Goal: Task Accomplishment & Management: Complete application form

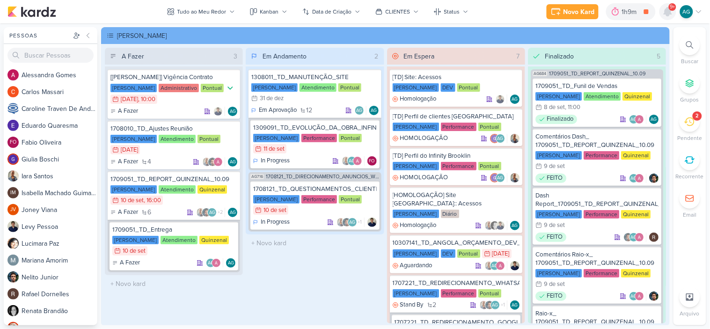
click at [663, 7] on icon at bounding box center [667, 11] width 11 height 11
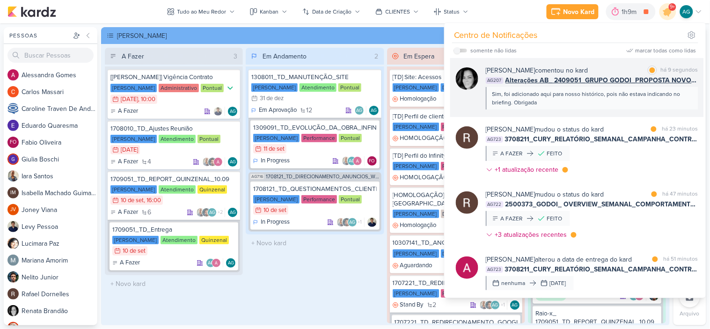
click at [619, 102] on div "Sim, foi adicionado aqui para nosso histórico, pois não estava indicando no bri…" at bounding box center [591, 98] width 198 height 17
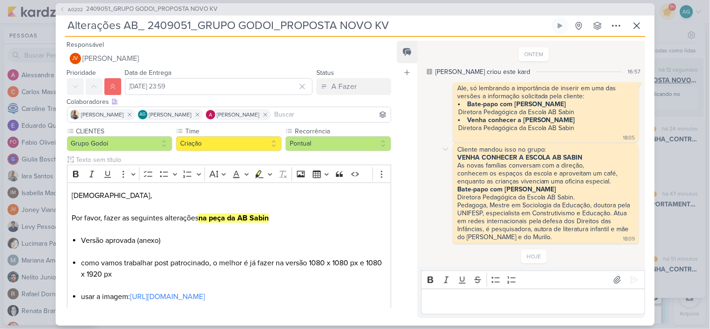
scroll to position [71, 0]
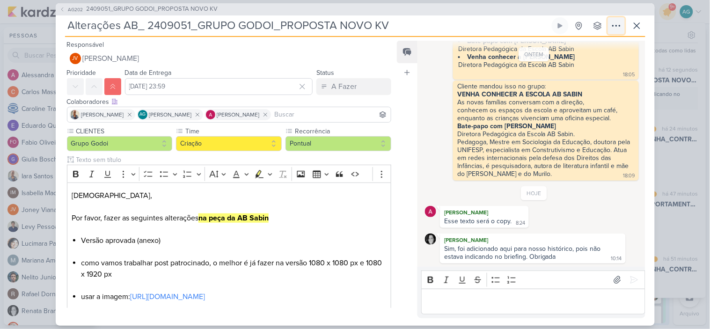
click at [613, 26] on icon at bounding box center [615, 25] width 7 height 1
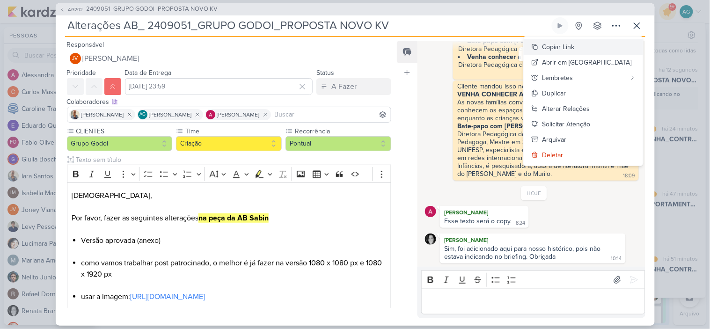
click at [574, 48] on div "Copiar Link" at bounding box center [558, 47] width 32 height 10
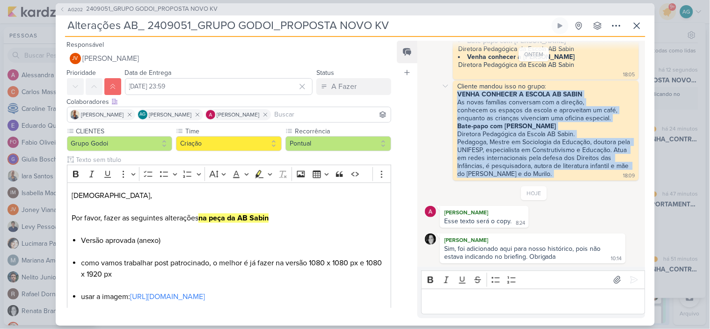
drag, startPoint x: 457, startPoint y: 87, endPoint x: 536, endPoint y: 174, distance: 117.6
click at [536, 174] on div "Cliente mandou isso no grupo: VENHA CONHECER A ESCOLA AB SABIN As novas família…" at bounding box center [546, 130] width 182 height 96
copy div "VENHA CONHECER A ESCOLA AB SABIN As novas famílias conversam com a direção, con…"
click at [638, 25] on icon at bounding box center [637, 26] width 6 height 6
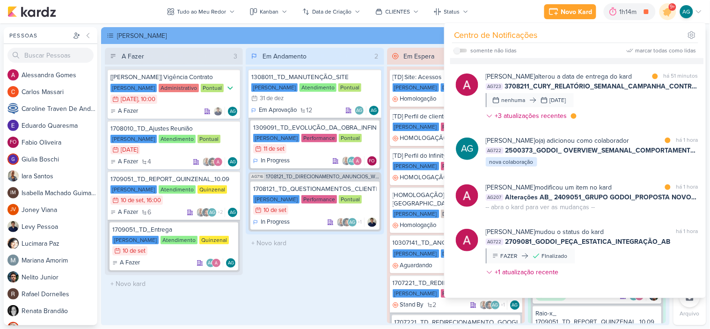
scroll to position [208, 0]
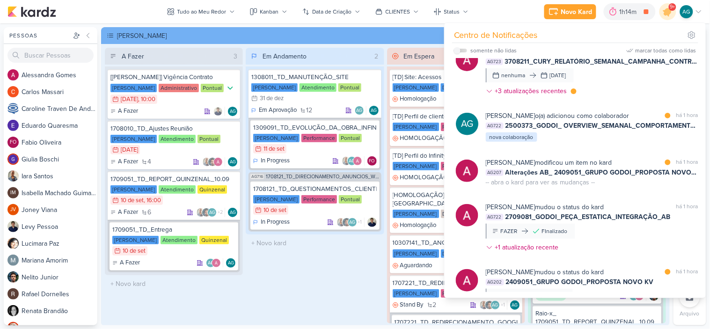
click at [633, 226] on div "Alessandra Gomes mudou o status do kard marcar como não lida há 1 hora AG722 27…" at bounding box center [592, 229] width 212 height 54
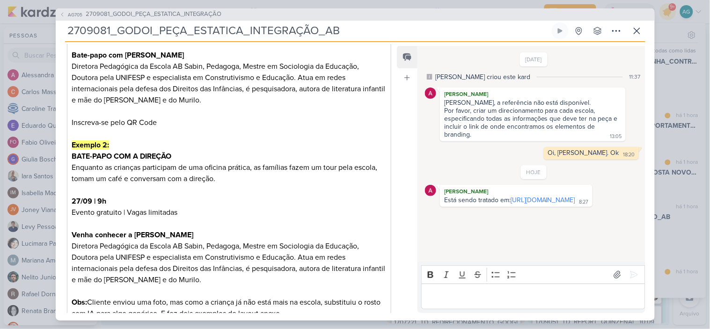
scroll to position [520, 0]
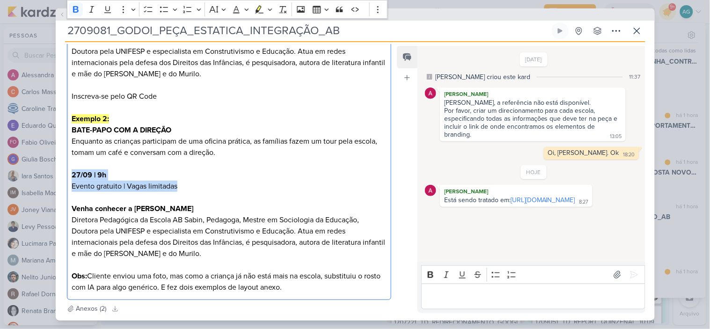
drag, startPoint x: 189, startPoint y: 174, endPoint x: 61, endPoint y: 165, distance: 127.6
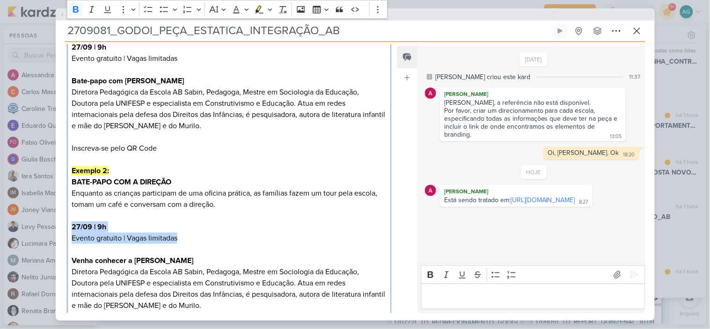
copy p "27/09 | 9h Evento gratuito | Vagas limitadas"
drag, startPoint x: 165, startPoint y: 135, endPoint x: 67, endPoint y: 138, distance: 97.8
click at [67, 138] on div "Contexto: O cliente solicitou a criação de uma peça estática para divulgação da…" at bounding box center [229, 36] width 325 height 632
copy p "Inscreva-se pelo QR Code"
click at [618, 32] on icon at bounding box center [615, 30] width 11 height 11
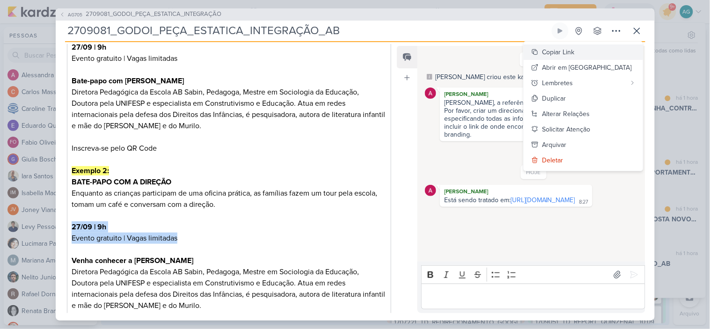
click at [574, 49] on div "Copiar Link" at bounding box center [558, 52] width 32 height 10
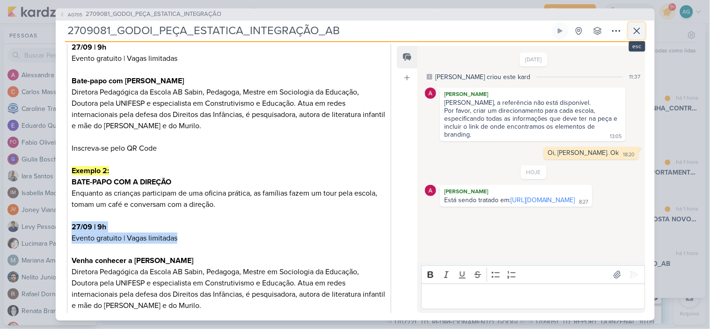
click at [633, 31] on icon at bounding box center [636, 30] width 11 height 11
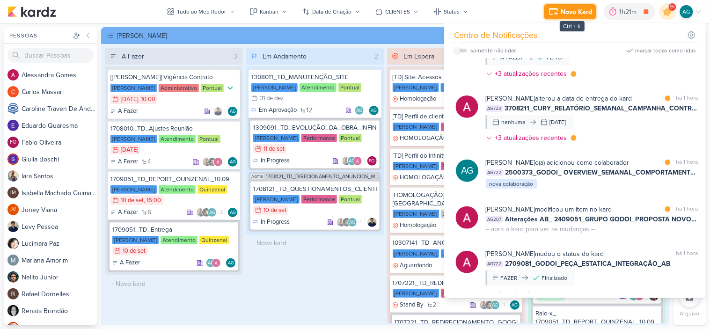
click at [579, 13] on div "Novo Kard" at bounding box center [576, 12] width 31 height 10
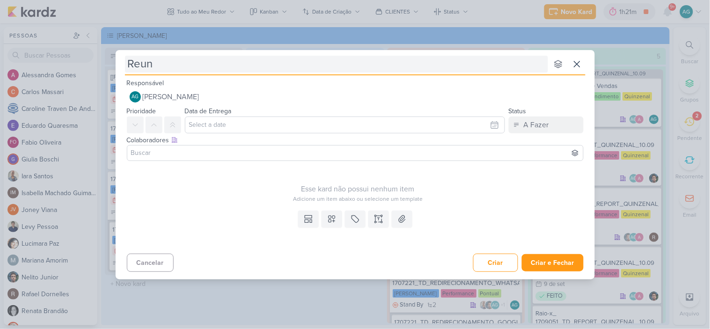
type input "Reuni"
type input "Reunião com L"
type input "Reunião com Levy e P"
type input "Reunião com Levy e Performn"
type input "Reunião com Levy e Perform"
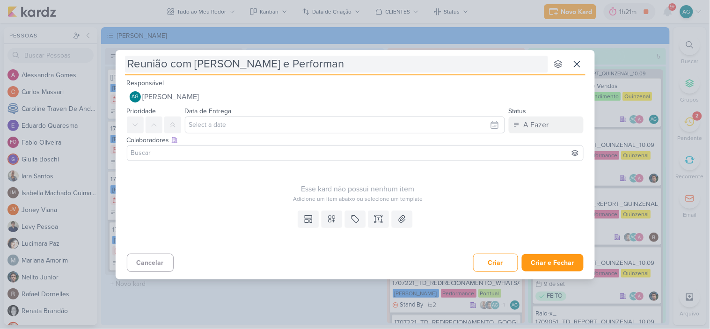
type input "Reunião com Levy e Performanc"
type input "Reunião com Levy e Performance"
type input "Reunião com Levy e Performance - G"
type input "Reunião com Levy e Performance - Godo"
type input "Reunião com [PERSON_NAME] e Performance - Godoi"
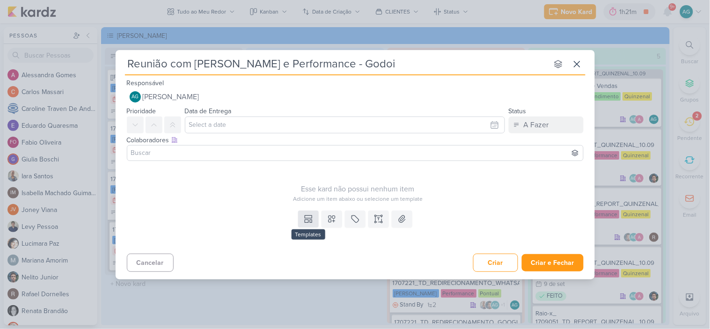
type input "Reunião com [PERSON_NAME] e Performance - Godoi"
click at [309, 220] on icon at bounding box center [308, 218] width 9 height 9
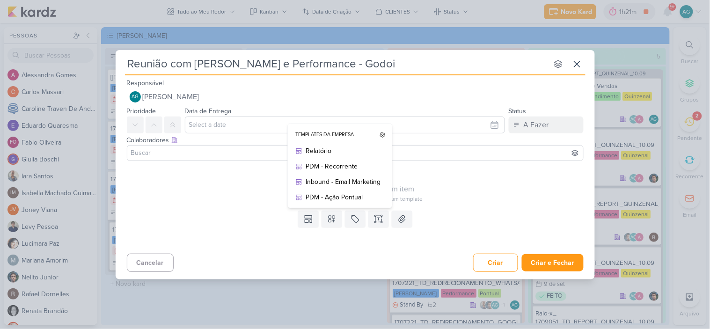
click at [349, 237] on div "Templates Templates da Empresa Relatório PDM - Recorrente Inbound - Email Marke…" at bounding box center [355, 228] width 479 height 43
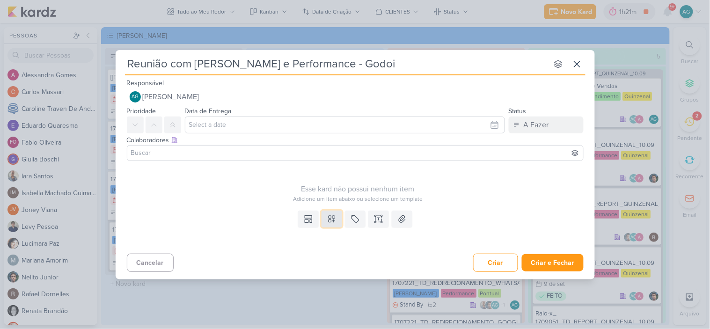
click at [338, 220] on button at bounding box center [331, 219] width 21 height 17
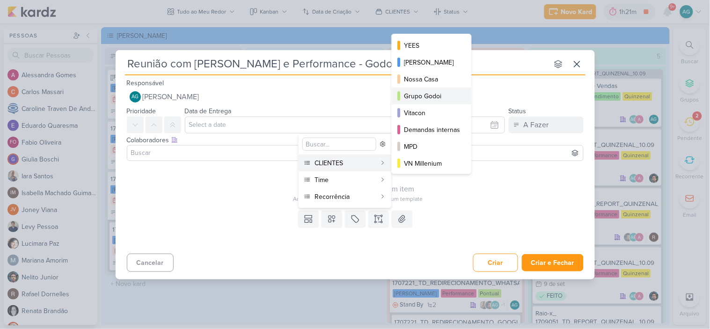
click at [437, 96] on div "Grupo Godoi" at bounding box center [432, 96] width 56 height 10
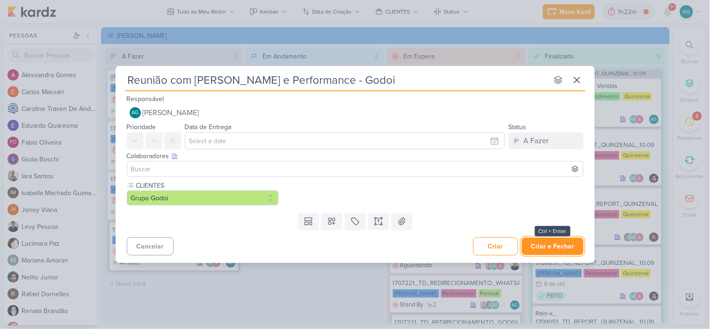
click at [557, 245] on button "Criar e Fechar" at bounding box center [553, 246] width 62 height 17
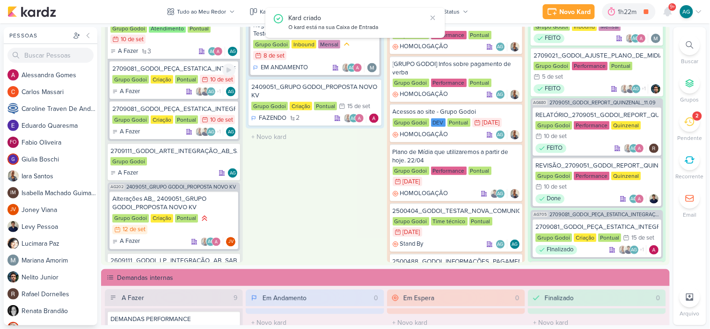
scroll to position [341, 0]
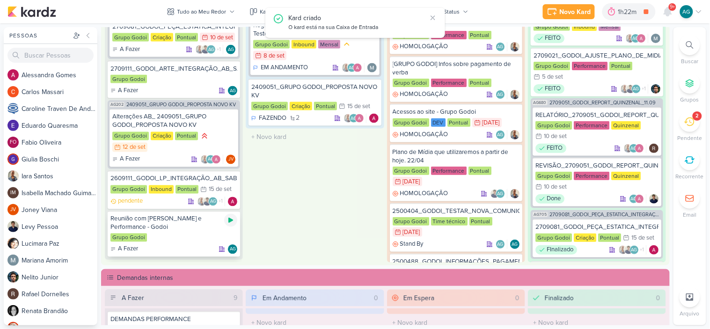
click at [231, 218] on icon at bounding box center [230, 220] width 5 height 5
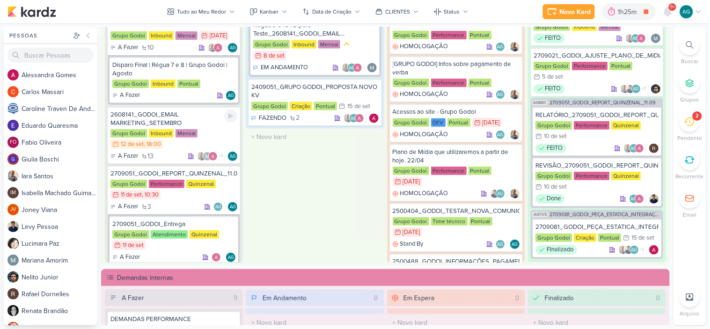
scroll to position [260, 0]
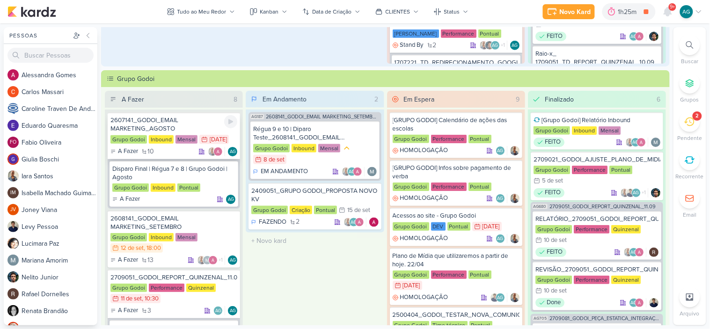
click at [176, 123] on div "2607141_GODOI_EMAIL MARKETING_AGOSTO" at bounding box center [173, 124] width 127 height 17
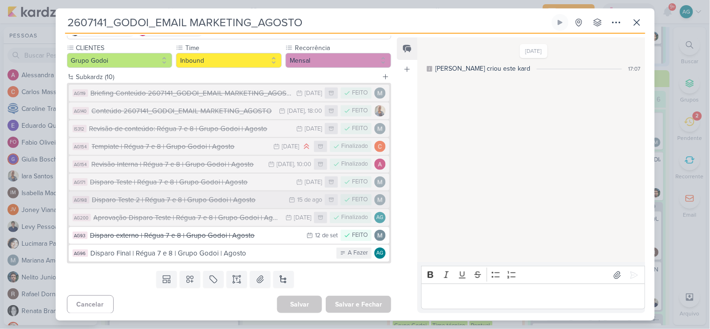
scroll to position [82, 0]
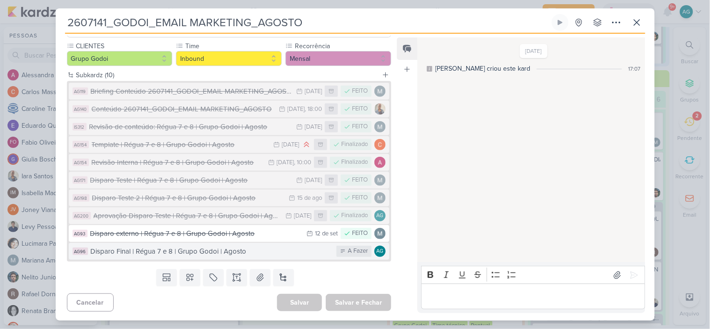
click at [208, 254] on div "Disparo Final | Régua 7 e 8 | Grupo Godoi | Agosto" at bounding box center [211, 251] width 241 height 11
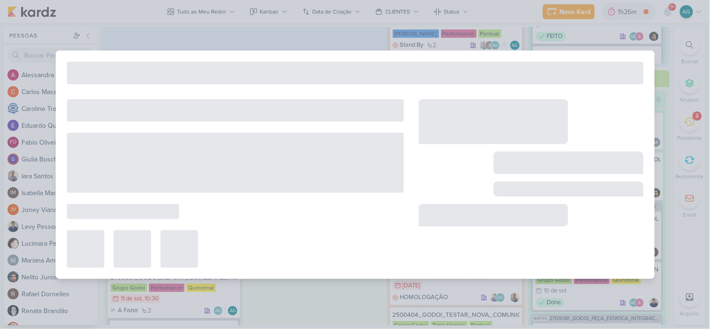
type input "Disparo Final | Régua 7 e 8 | Grupo Godoi | Agosto"
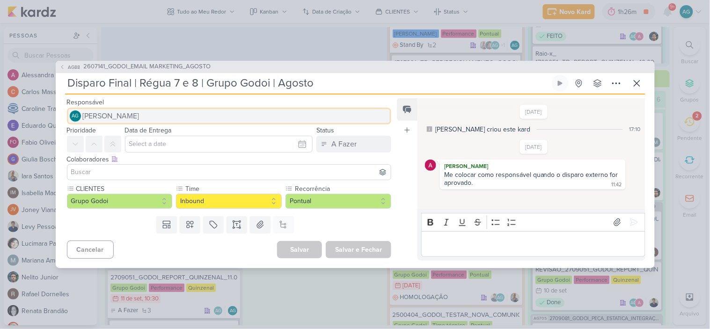
click at [193, 115] on button "AG [PERSON_NAME]" at bounding box center [229, 116] width 325 height 17
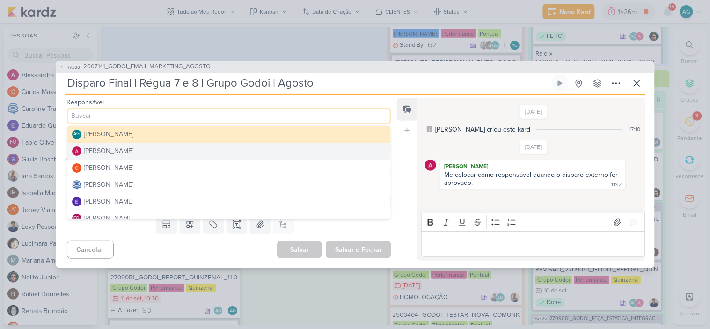
click at [147, 153] on button "[PERSON_NAME]" at bounding box center [229, 151] width 324 height 17
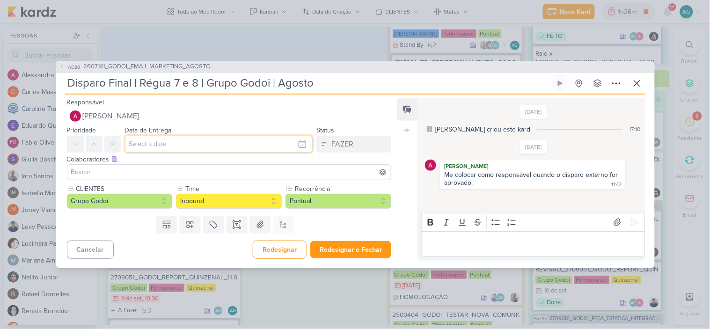
click at [158, 143] on input "text" at bounding box center [219, 144] width 188 height 17
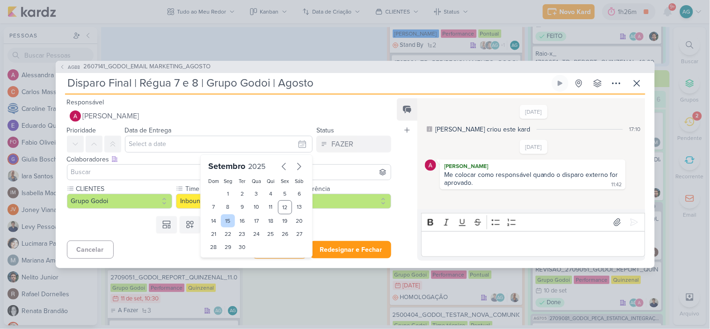
click at [222, 220] on div "15" at bounding box center [228, 220] width 15 height 13
type input "15 de setembro de 2025 às 23:59"
click at [153, 170] on input at bounding box center [229, 172] width 320 height 11
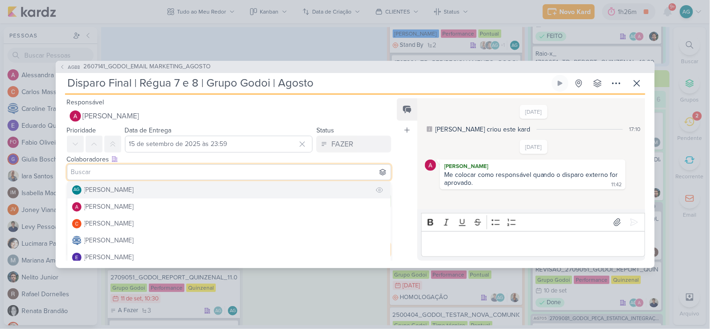
click at [134, 189] on div "[PERSON_NAME]" at bounding box center [109, 190] width 50 height 10
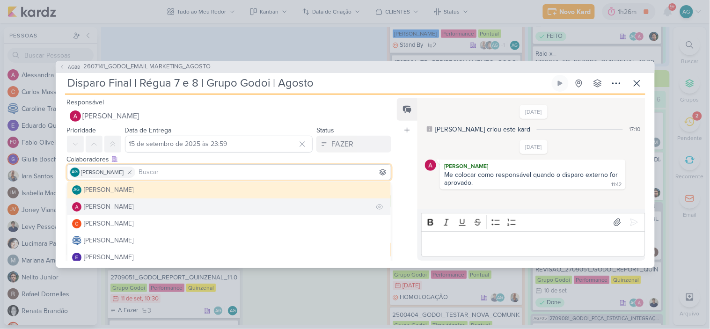
click at [134, 210] on div "[PERSON_NAME]" at bounding box center [109, 207] width 50 height 10
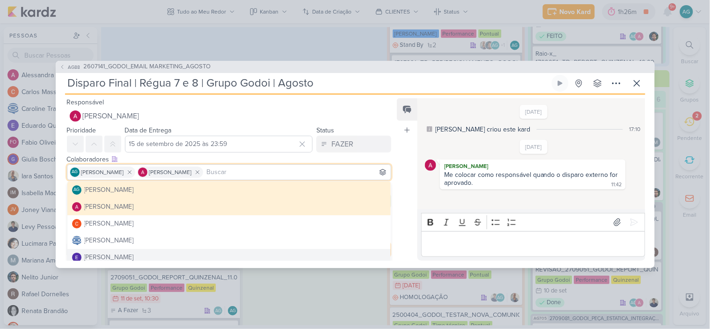
click at [399, 178] on div "Feed Atrelar email Solte o email para atrelar ao kard" at bounding box center [407, 179] width 21 height 162
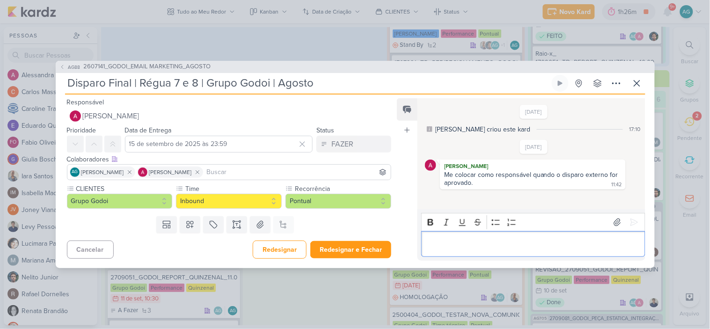
click at [497, 246] on p "Editor editing area: main" at bounding box center [533, 243] width 214 height 11
click at [373, 247] on button "Redesignar e Fechar" at bounding box center [350, 249] width 81 height 17
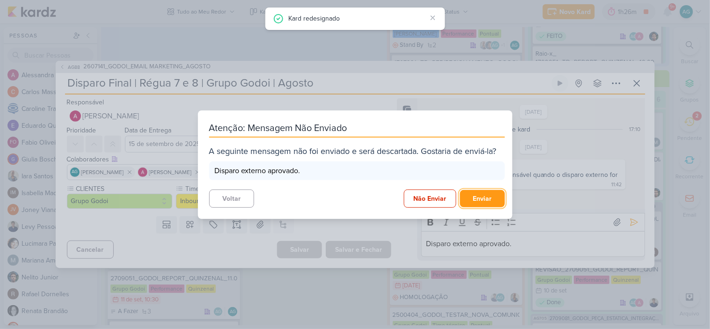
click at [475, 199] on button "Enviar" at bounding box center [482, 198] width 45 height 17
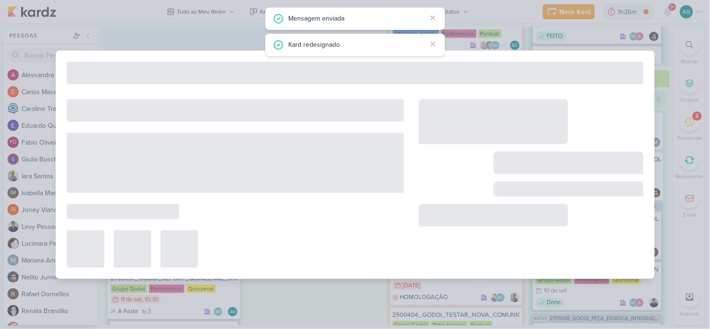
type input "2607141_GODOI_EMAIL MARKETING_AGOSTO"
type input "30 de julho de 2025 às 23:59"
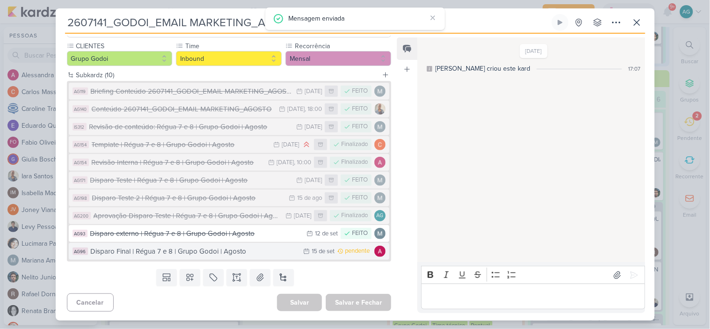
click at [232, 250] on div "Disparo Final | Régua 7 e 8 | Grupo Godoi | Agosto" at bounding box center [195, 251] width 208 height 11
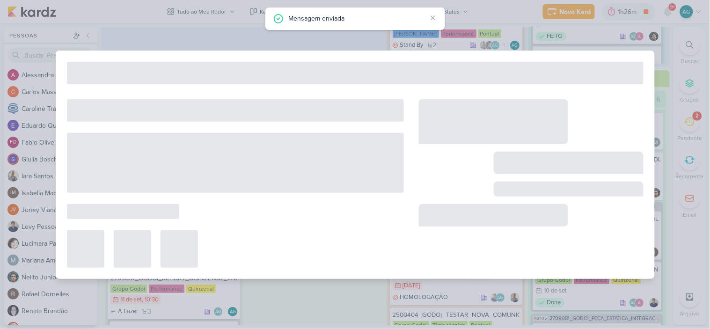
type input "Disparo Final | Régua 7 e 8 | Grupo Godoi | Agosto"
type input "15 de setembro de 2025 às 23:59"
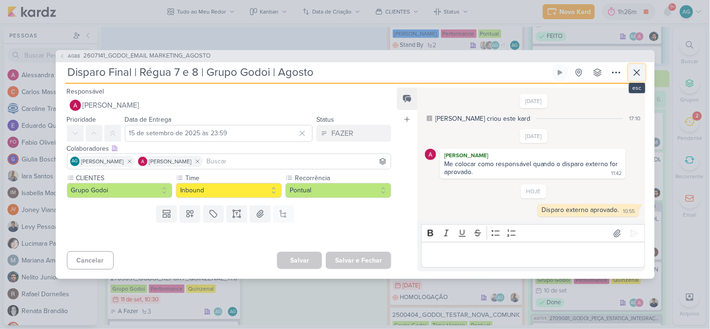
click at [635, 72] on icon at bounding box center [636, 72] width 11 height 11
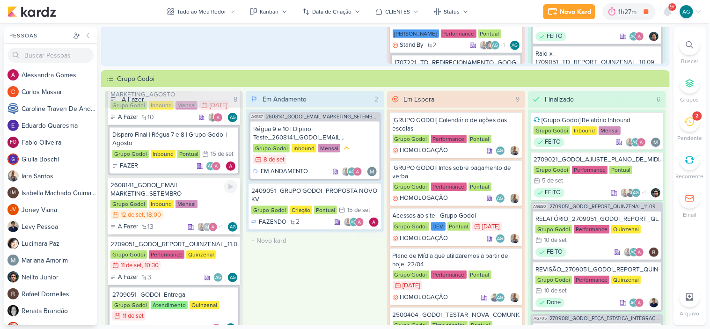
scroll to position [52, 0]
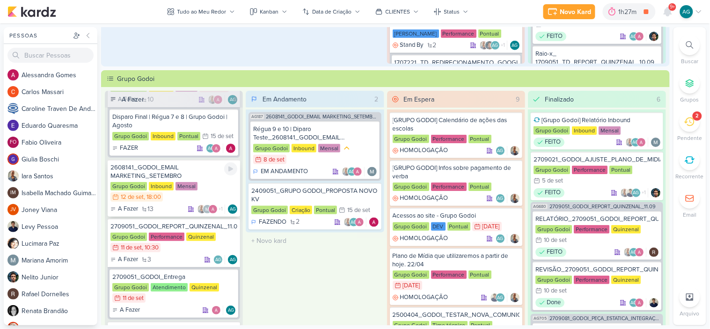
click at [180, 171] on div "2608141_GODOI_EMAIL MARKETING_SETEMBRO" at bounding box center [173, 171] width 127 height 17
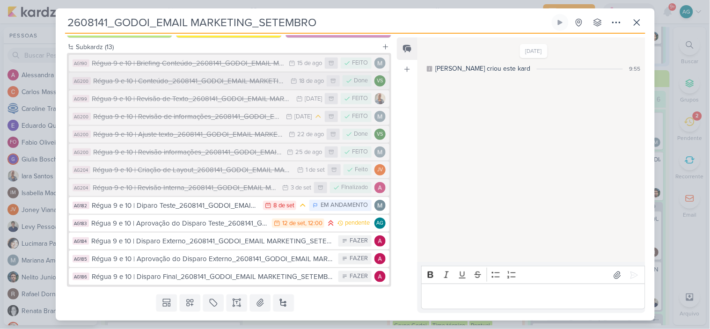
scroll to position [136, 0]
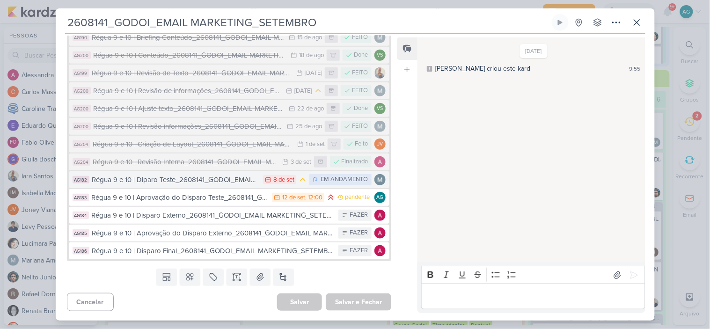
click at [218, 175] on div "Régua 9 e 10 | Diparo Teste_2608141_GODOI_EMAIL MARKETING_SETEMBRO" at bounding box center [175, 179] width 167 height 11
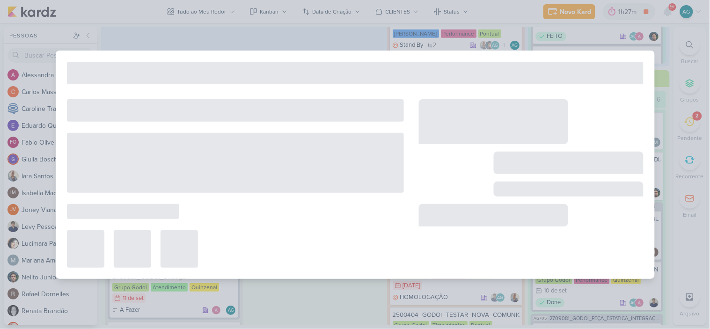
type input "Régua 9 e 10 | Diparo Teste_2608141_GODOI_EMAIL MARKETING_SETEMBRO"
type input "8 de setembro de 2025 às 23:59"
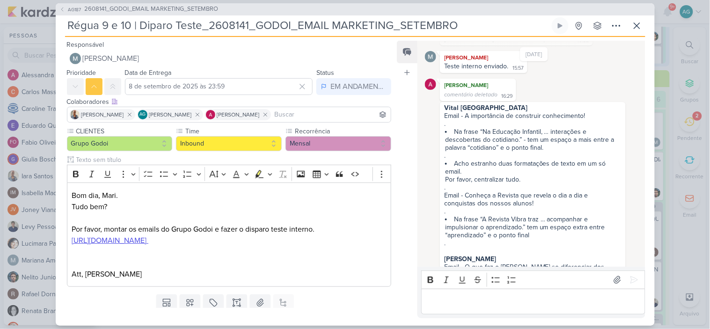
scroll to position [82, 0]
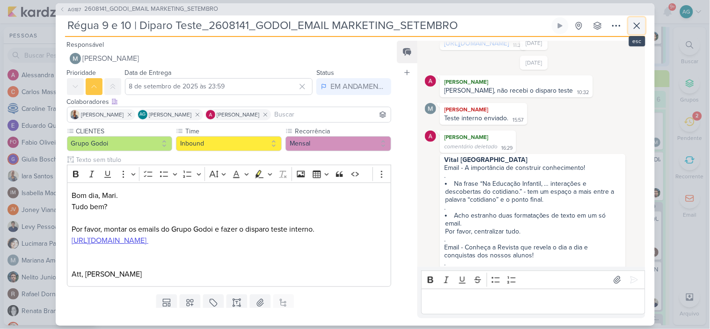
click at [639, 29] on icon at bounding box center [636, 25] width 11 height 11
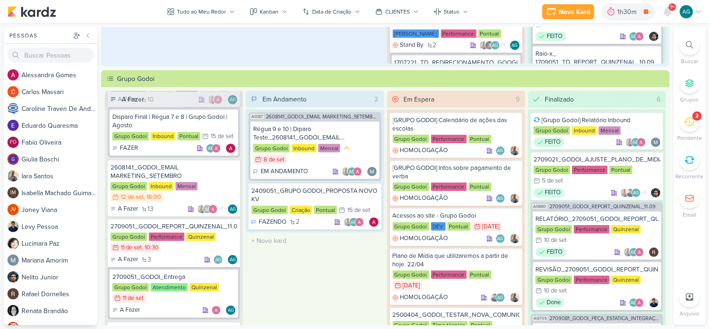
click at [686, 118] on icon at bounding box center [689, 121] width 10 height 10
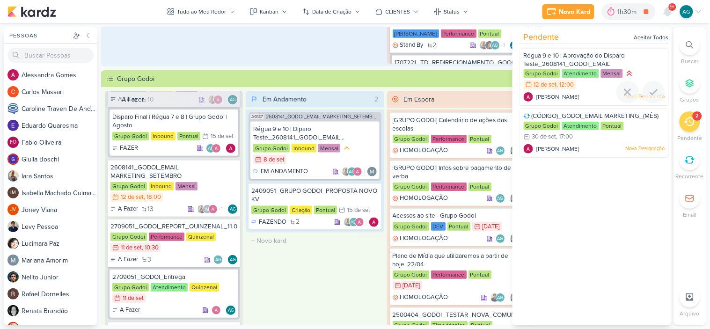
click at [591, 96] on div "Alessandra Gomes Nova Designação" at bounding box center [593, 96] width 141 height 9
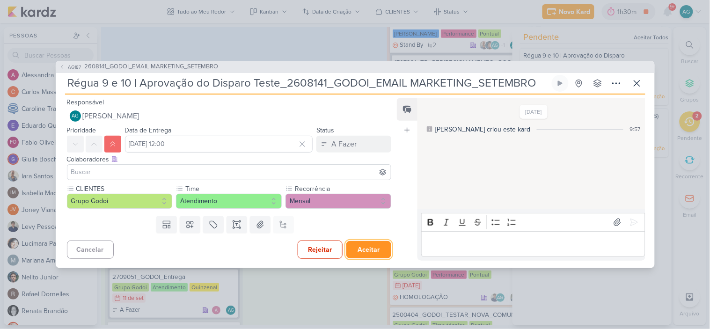
click at [358, 253] on button "Aceitar" at bounding box center [368, 249] width 45 height 17
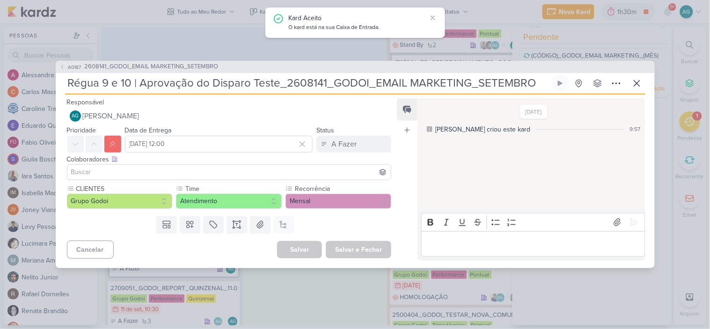
click at [691, 123] on div "AG187 2608141_GODOI_EMAIL MARKETING_SETEMBRO Régua 9 e 10 | Aprovação do Dispar…" at bounding box center [355, 164] width 710 height 329
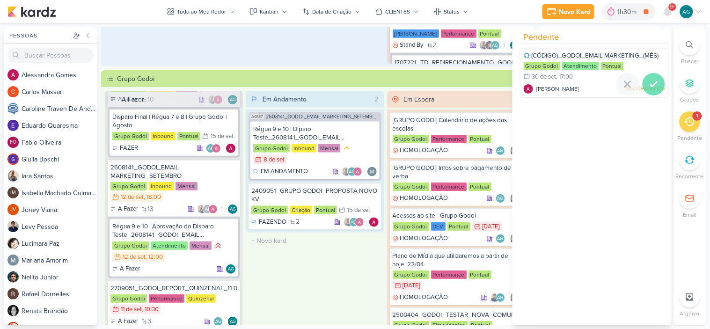
click at [648, 85] on icon at bounding box center [653, 84] width 11 height 11
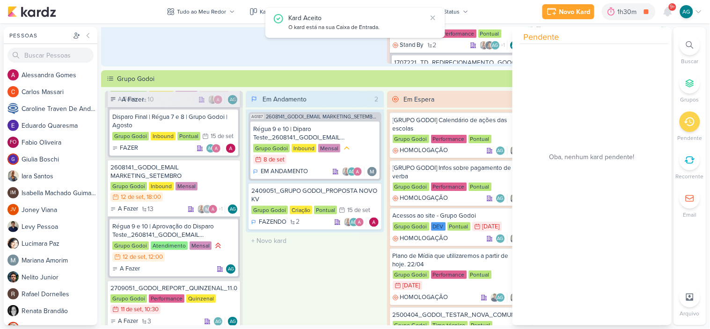
click at [306, 275] on div "Em Andamento 2 AG187 2608141_GODOI_EMAIL MARKETING_SETEMBRO Régua 9 e 10 | Dipa…" at bounding box center [315, 229] width 138 height 276
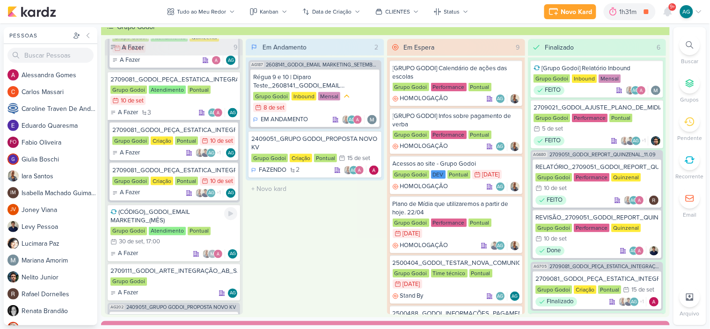
scroll to position [461, 0]
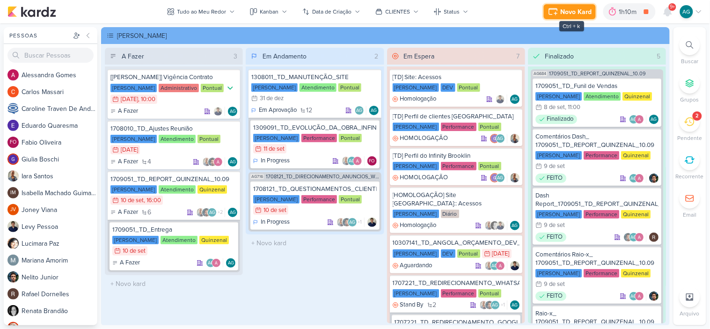
click at [568, 12] on div "Novo Kard" at bounding box center [575, 12] width 31 height 10
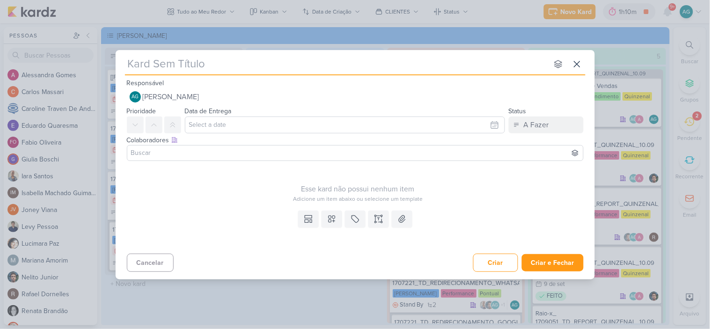
type input "2709111_GODOI_LP_INTEGRAÇÃO_AB_SABIN"
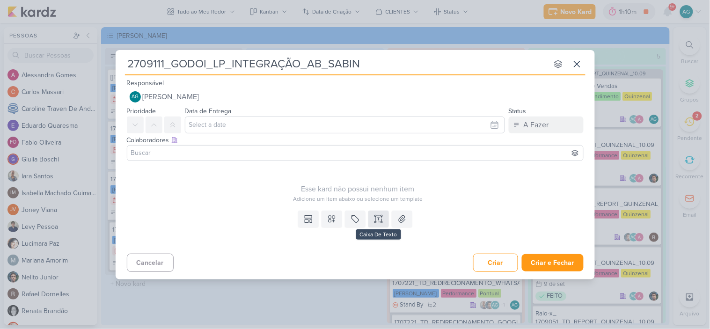
type input "2709111_GODOI_LP_INTEGRAÇÃO_AB_SABIN"
click at [381, 220] on icon at bounding box center [381, 219] width 0 height 5
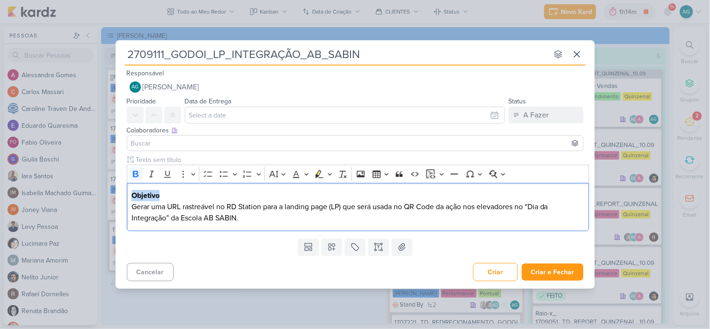
drag, startPoint x: 170, startPoint y: 195, endPoint x: 118, endPoint y: 196, distance: 52.4
click at [118, 196] on div "Clique para deixar o item visível somente à membros da sua organização Rich Tex…" at bounding box center [355, 195] width 479 height 80
click at [304, 218] on p "O que fazer? Gerar uma URL rastreável no RD Station para a landing page (LP) qu…" at bounding box center [357, 207] width 452 height 34
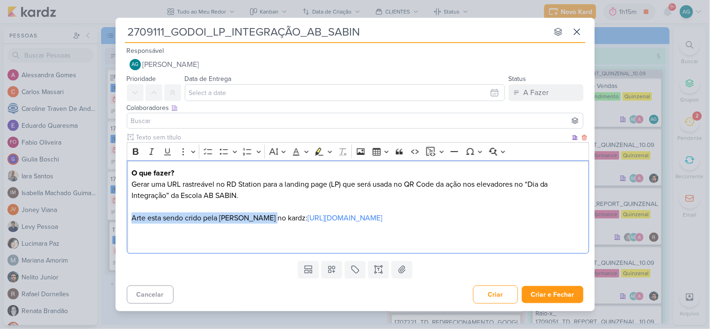
drag, startPoint x: 270, startPoint y: 211, endPoint x: 128, endPoint y: 216, distance: 142.7
click at [128, 216] on div "O que fazer? Gerar uma URL rastreável no RD Station para a landing page (LP) qu…" at bounding box center [358, 206] width 462 height 93
click at [133, 148] on icon "Editor toolbar" at bounding box center [136, 151] width 6 height 7
click at [153, 235] on p "Editor editing area: main" at bounding box center [357, 229] width 452 height 11
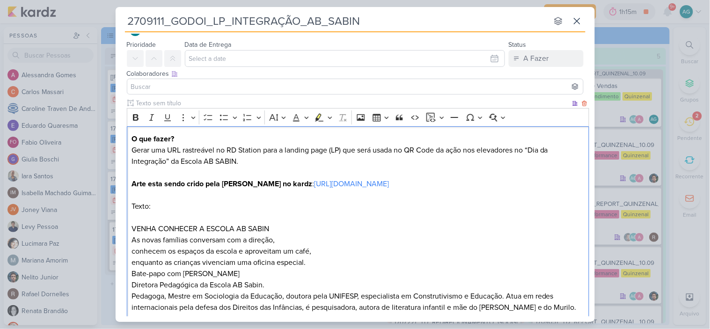
scroll to position [29, 0]
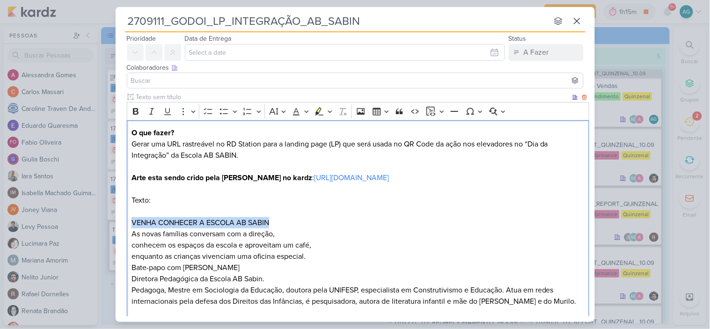
drag, startPoint x: 275, startPoint y: 233, endPoint x: 127, endPoint y: 233, distance: 147.8
click at [127, 233] on div "O que fazer? Gerar uma URL rastreável no RD Station para a landing page (LP) qu…" at bounding box center [358, 222] width 462 height 205
click at [133, 111] on icon "Editor toolbar" at bounding box center [136, 111] width 6 height 7
drag, startPoint x: 109, startPoint y: 211, endPoint x: 100, endPoint y: 211, distance: 9.4
click at [100, 211] on div "2709111_GODOI_LP_INTEGRAÇÃO_AB_SABIN nenhum grupo disponível esc Responsável AG…" at bounding box center [355, 164] width 710 height 329
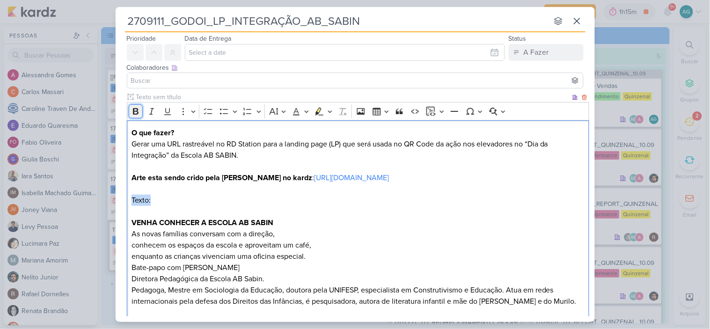
click at [137, 113] on icon "Editor toolbar" at bounding box center [135, 111] width 9 height 9
click at [195, 214] on p "Texto: VENHA CONHECER A ESCOLA AB SABIN As novas famílias conversam com a direç…" at bounding box center [357, 245] width 452 height 124
click at [189, 211] on p "Texto: VENHA CONHECER A ESCOLA AB SABIN As novas famílias conversam com a direç…" at bounding box center [357, 245] width 452 height 124
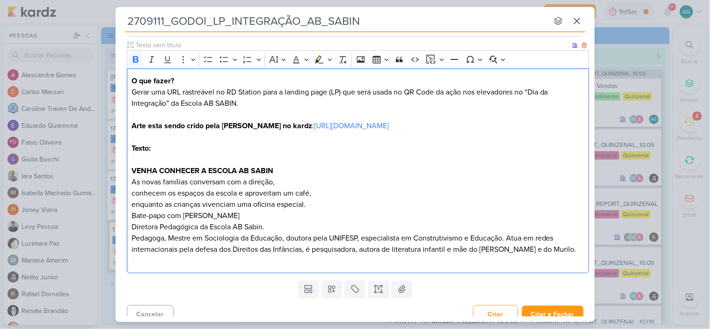
click at [323, 217] on p "Texto: VENHA CONHECER A ESCOLA AB SABIN As novas famílias conversam com a direç…" at bounding box center [357, 193] width 452 height 124
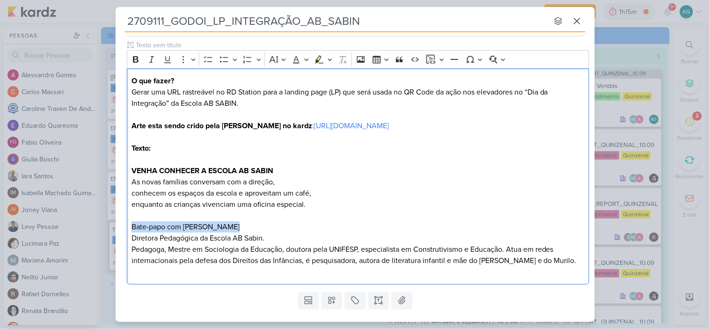
drag, startPoint x: 226, startPoint y: 241, endPoint x: 125, endPoint y: 237, distance: 101.6
click at [125, 237] on div "Clique para deixar o item visível somente à membros da sua organização Rich Tex…" at bounding box center [355, 164] width 479 height 248
click at [137, 63] on icon "Editor toolbar" at bounding box center [135, 59] width 9 height 9
click at [254, 277] on p "Editor editing area: main" at bounding box center [357, 271] width 452 height 11
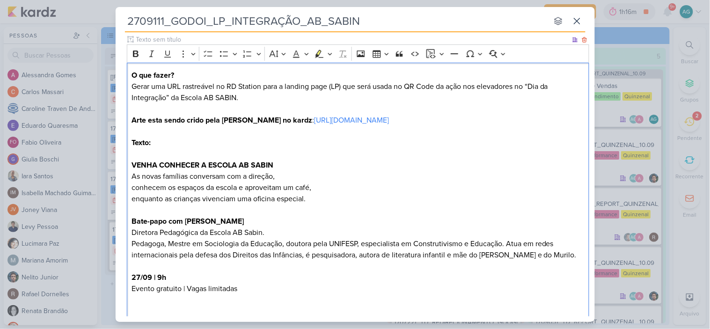
scroll to position [99, 0]
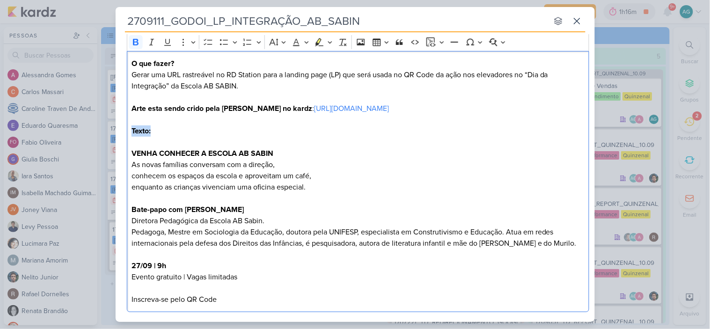
drag, startPoint x: 160, startPoint y: 138, endPoint x: 261, endPoint y: 82, distance: 115.4
click at [111, 138] on div "2709111_GODOI_LP_INTEGRAÇÃO_AB_SABIN nenhum grupo disponível esc Responsável AG…" at bounding box center [355, 164] width 710 height 329
click at [320, 44] on icon "Editor toolbar" at bounding box center [318, 41] width 9 height 9
click at [371, 132] on p "Texto: VENHA CONHECER A ESCOLA AB SABIN As novas famílias conversam com a direç…" at bounding box center [357, 181] width 452 height 135
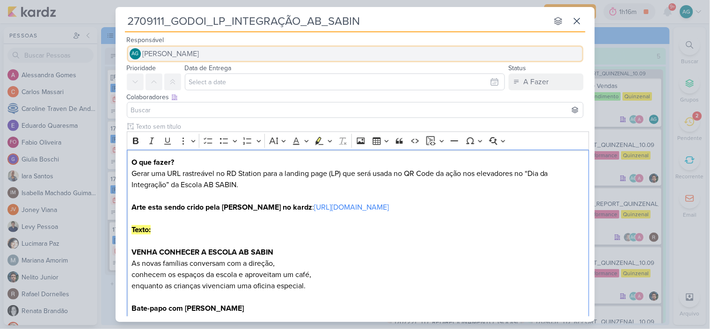
click at [199, 54] on span "[PERSON_NAME]" at bounding box center [171, 53] width 57 height 11
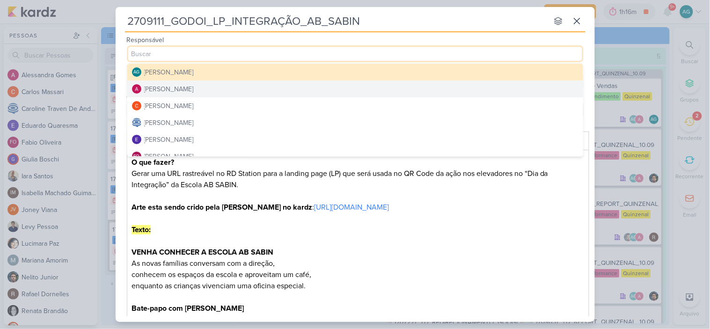
click at [194, 87] on div "[PERSON_NAME]" at bounding box center [169, 89] width 50 height 10
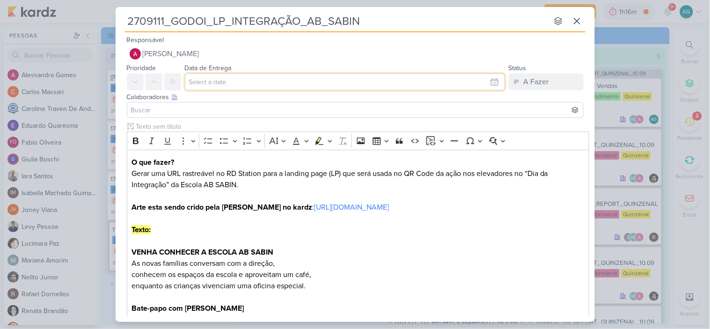
click at [215, 85] on input "text" at bounding box center [345, 81] width 320 height 17
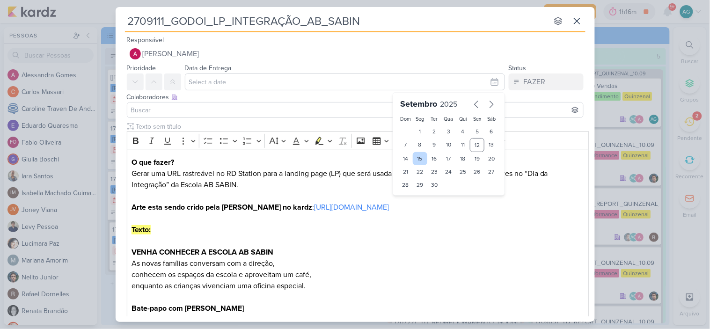
click at [419, 158] on div "15" at bounding box center [420, 158] width 15 height 13
type input "15 de setembro de 2025 às 23:59"
click at [251, 110] on input at bounding box center [355, 109] width 452 height 11
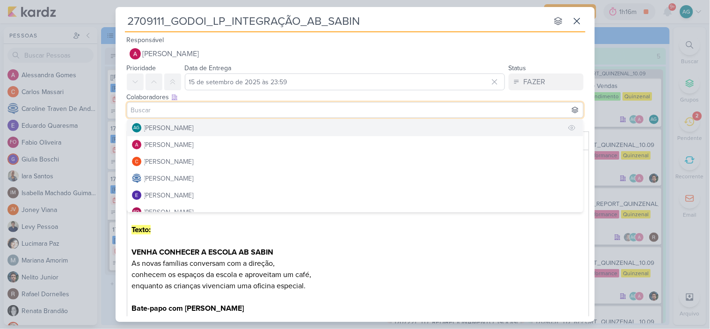
click at [221, 124] on button "AG [PERSON_NAME]" at bounding box center [355, 127] width 456 height 17
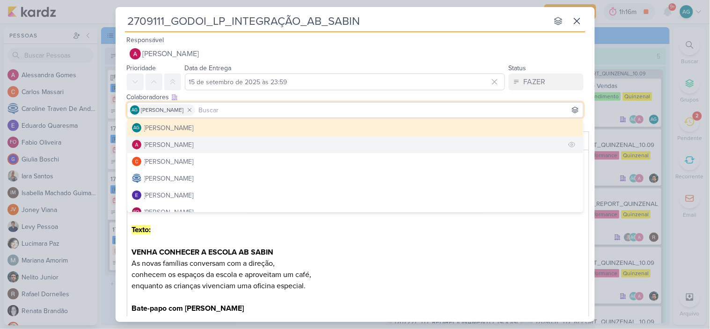
click at [209, 143] on button "[PERSON_NAME]" at bounding box center [355, 144] width 456 height 17
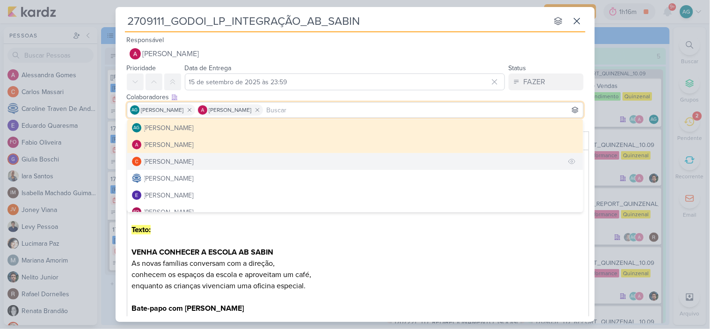
scroll to position [52, 0]
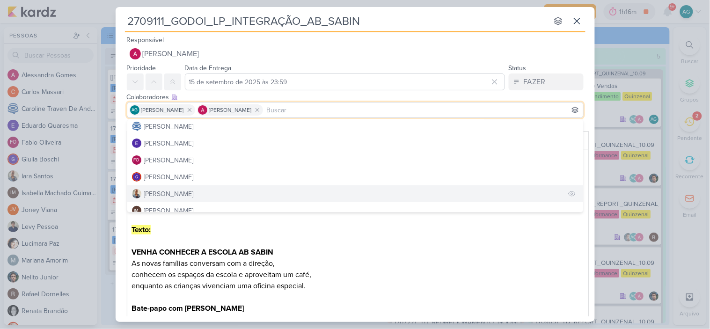
click at [190, 196] on button "[PERSON_NAME]" at bounding box center [355, 193] width 456 height 17
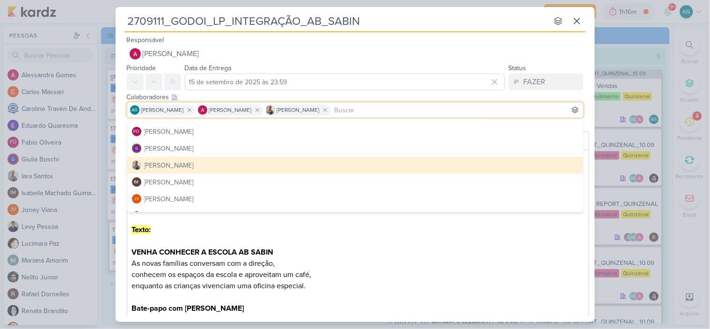
scroll to position [104, 0]
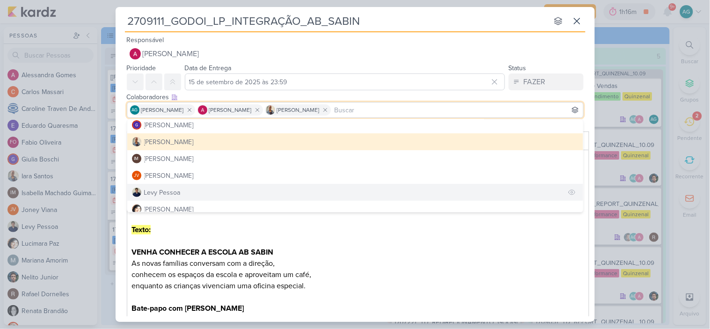
click at [188, 191] on button "Levy Pessoa" at bounding box center [355, 192] width 456 height 17
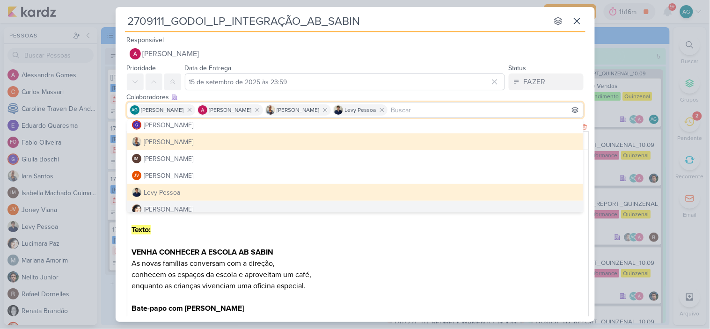
click at [337, 250] on p "⁠⁠⁠⁠⁠⁠⁠ Texto: VENHA CONHECER A ESCOLA AB SABIN As novas famílias conversam com…" at bounding box center [357, 280] width 452 height 135
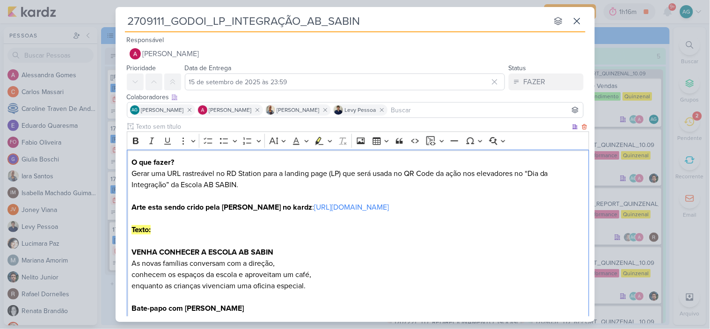
scroll to position [158, 0]
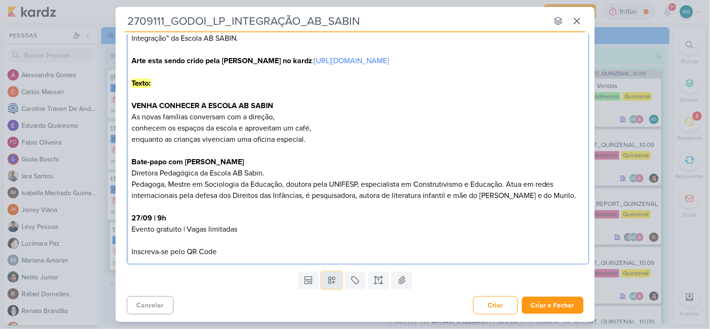
click at [329, 279] on icon at bounding box center [331, 280] width 9 height 9
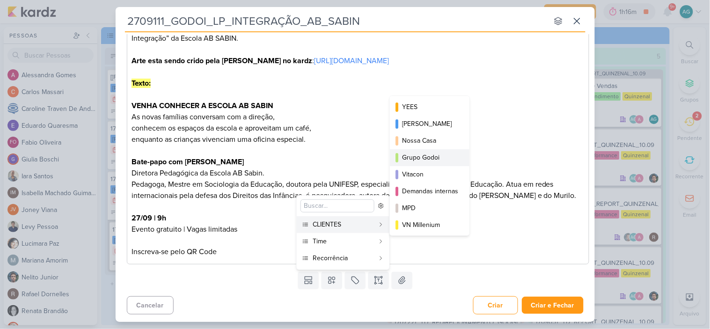
click at [429, 161] on div "Grupo Godoi" at bounding box center [430, 158] width 56 height 10
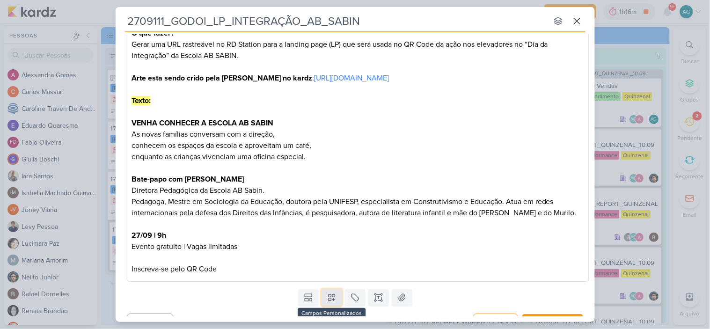
click at [331, 302] on icon at bounding box center [331, 297] width 9 height 9
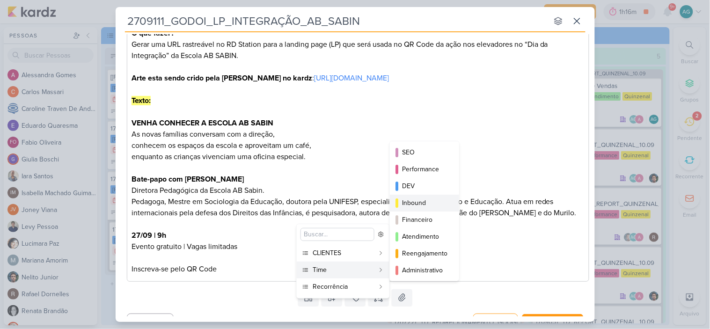
click at [426, 205] on div "Inbound" at bounding box center [425, 203] width 46 height 10
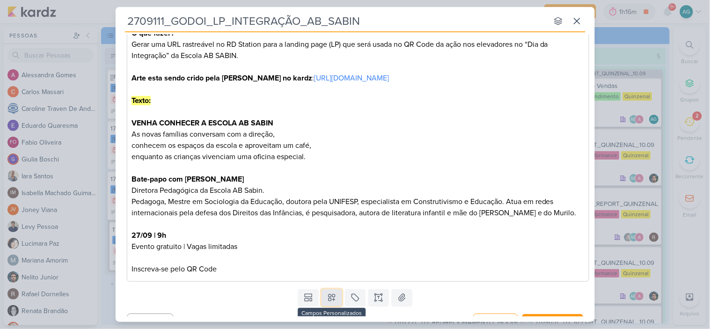
click at [327, 302] on icon at bounding box center [331, 297] width 9 height 9
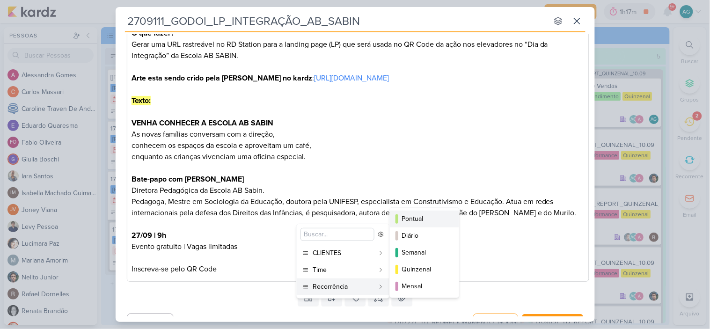
click at [421, 218] on div "Pontual" at bounding box center [425, 219] width 46 height 10
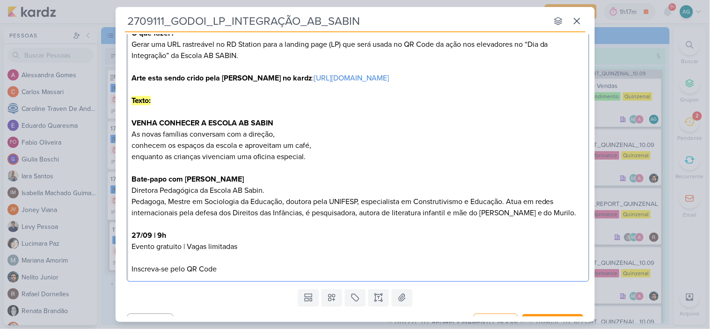
click at [421, 269] on p "27/09 | 9h Evento gratuito | Vagas limitadas Inscreva-se pelo QR Code" at bounding box center [357, 246] width 452 height 56
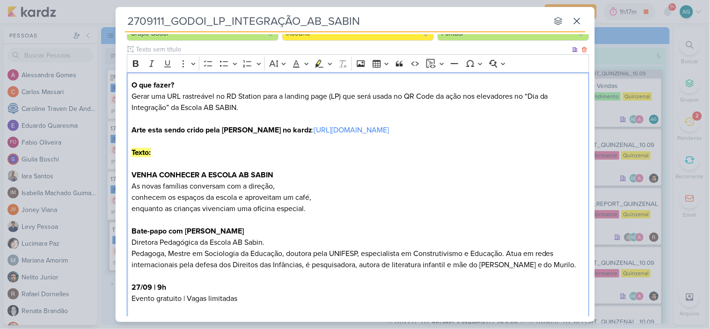
scroll to position [54, 0]
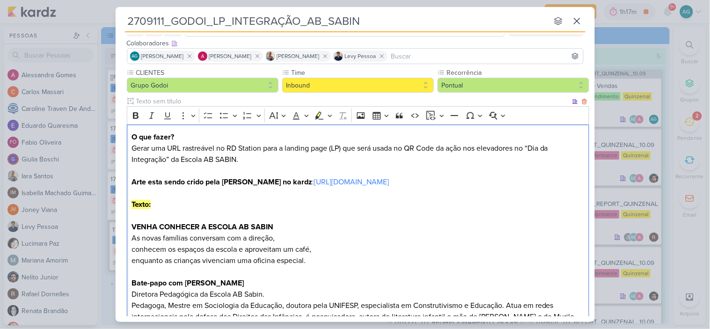
click at [133, 144] on p "O que fazer? Gerar uma URL rastreável no RD Station para a landing page (LP) qu…" at bounding box center [357, 159] width 452 height 56
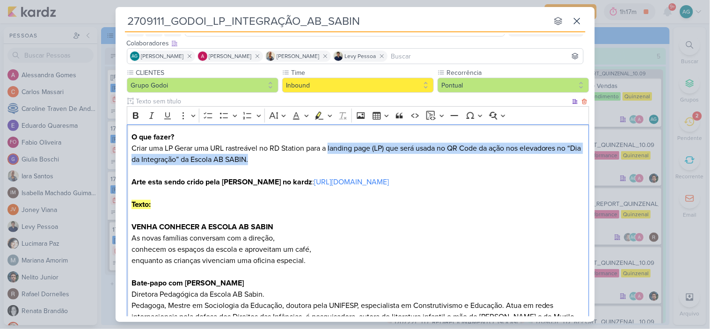
drag, startPoint x: 330, startPoint y: 149, endPoint x: 396, endPoint y: 156, distance: 66.8
click at [396, 156] on p "O que fazer? Criar uma LP Gerar uma URL rastreável no RD Station para a landing…" at bounding box center [357, 159] width 452 height 56
copy p "landing page (LP) que será usada no QR Code da ação nos elevadores no “Dia da I…"
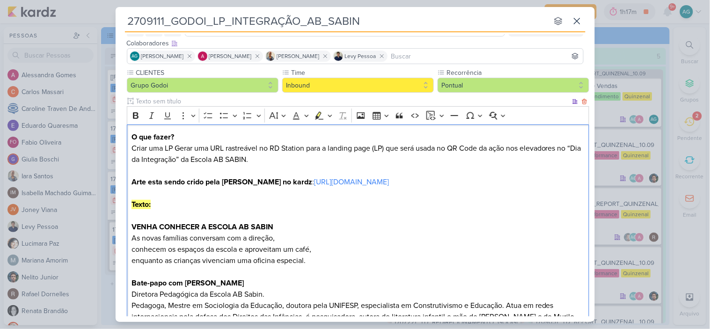
click at [131, 148] on p "O que fazer? Criar uma LP Gerar uma URL rastreável no RD Station para a landing…" at bounding box center [357, 159] width 452 height 56
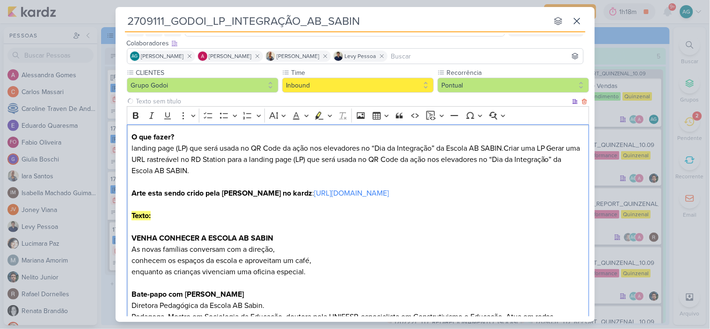
click at [131, 148] on p "O que fazer? landing page (LP) que será usada no QR Code da ação nos elevadores…" at bounding box center [357, 164] width 452 height 67
click at [544, 146] on p "O que fazer? Criar uma landing page (LP) que será usada no QR Code da ação nos …" at bounding box center [357, 164] width 452 height 67
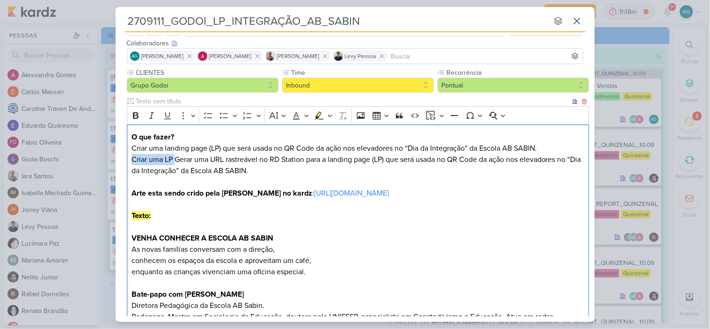
drag, startPoint x: 175, startPoint y: 158, endPoint x: 130, endPoint y: 160, distance: 45.4
click at [130, 160] on div "O que fazer? Criar uma landing page (LP) que será usada no QR Code da ação nos …" at bounding box center [358, 260] width 462 height 273
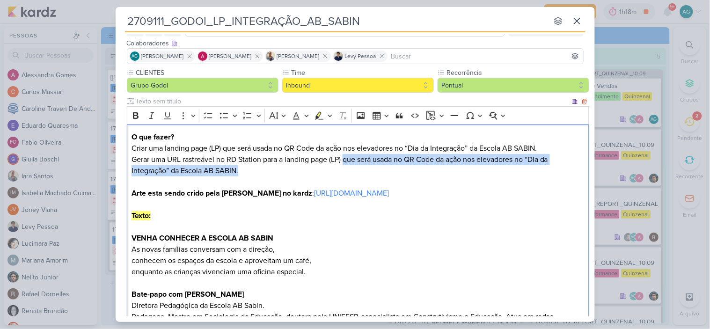
drag, startPoint x: 345, startPoint y: 160, endPoint x: 351, endPoint y: 165, distance: 8.3
click at [351, 165] on p "O que fazer? Criar uma landing page (LP) que será usada no QR Code da ação nos …" at bounding box center [357, 164] width 452 height 67
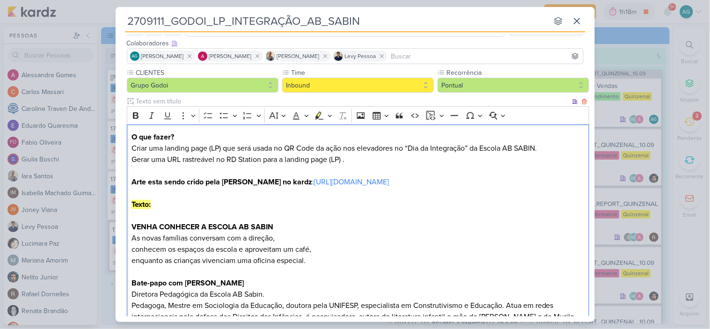
click at [400, 147] on p "O que fazer? Criar uma landing page (LP) que será usada no QR Code da ação nos …" at bounding box center [357, 159] width 452 height 56
drag, startPoint x: 149, startPoint y: 182, endPoint x: 203, endPoint y: 180, distance: 54.3
click at [203, 180] on strong "Arte esta sendo crido pela [PERSON_NAME] no kardz" at bounding box center [221, 181] width 181 height 9
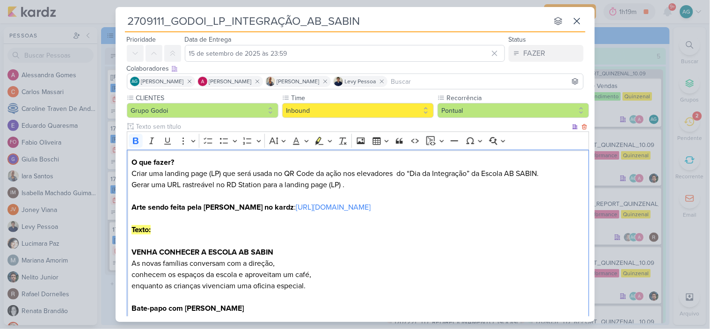
scroll to position [0, 0]
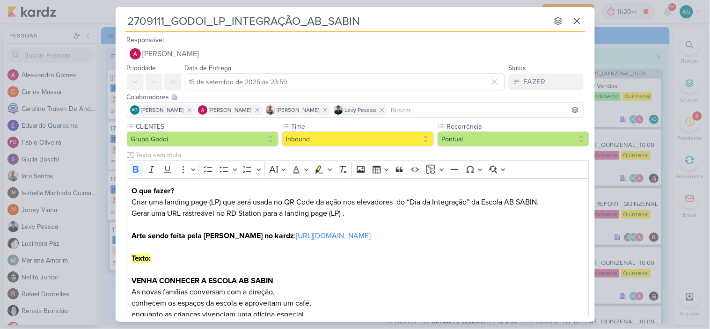
drag, startPoint x: 164, startPoint y: 21, endPoint x: 105, endPoint y: 21, distance: 58.5
click at [105, 21] on div "2709111_GODOI_LP_INTEGRAÇÃO_AB_SABIN nenhum grupo disponível esc Responsável [P…" at bounding box center [355, 164] width 710 height 329
paste input "6"
type input "2609111_GODOI_LP_INTEGRAÇÃO_AB_SABIN"
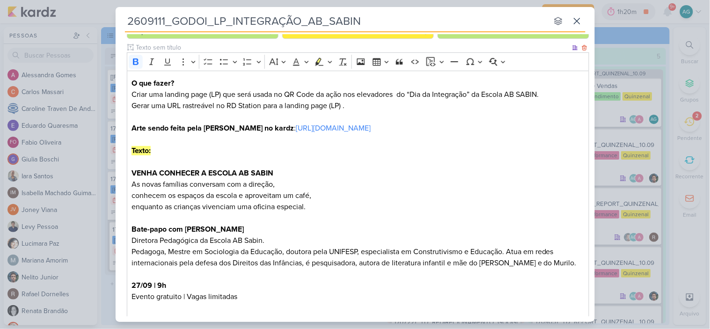
scroll to position [186, 0]
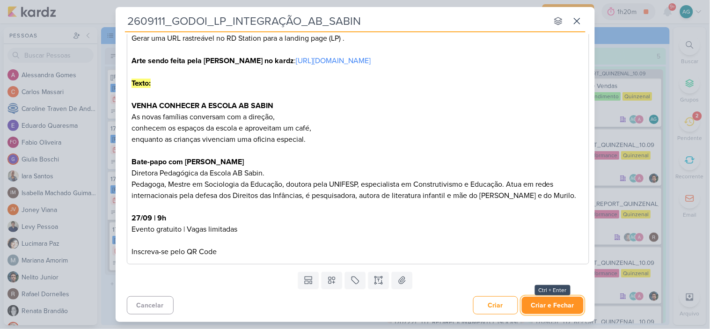
click at [548, 305] on button "Criar e Fechar" at bounding box center [553, 305] width 62 height 17
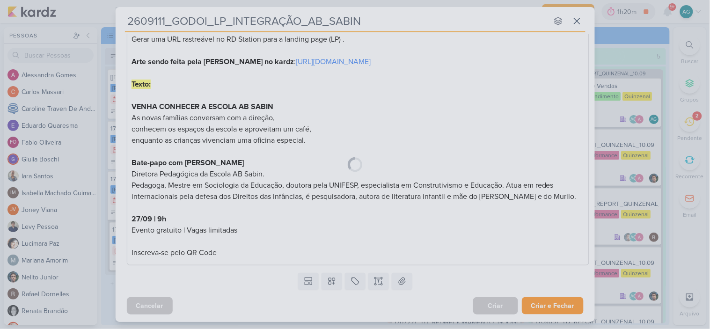
scroll to position [185, 0]
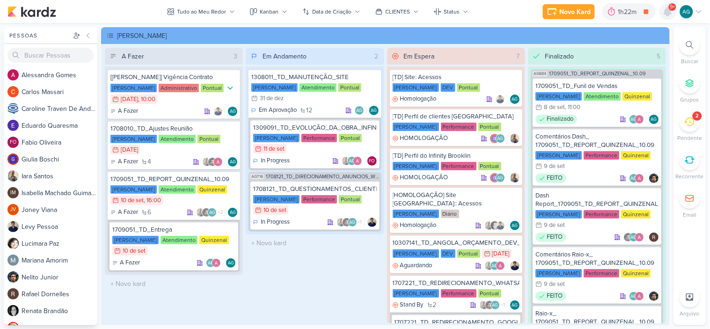
click at [669, 14] on icon at bounding box center [667, 11] width 7 height 8
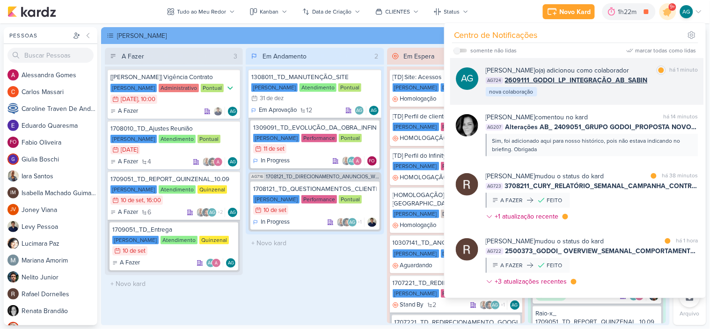
click at [623, 105] on div "AG [PERSON_NAME] o(a) adicionou como colaborador marcar como lida há 1 minuto A…" at bounding box center [577, 81] width 254 height 47
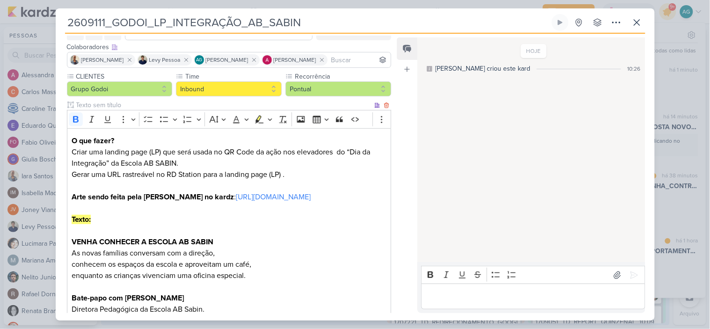
scroll to position [52, 0]
click at [642, 23] on icon at bounding box center [636, 22] width 11 height 11
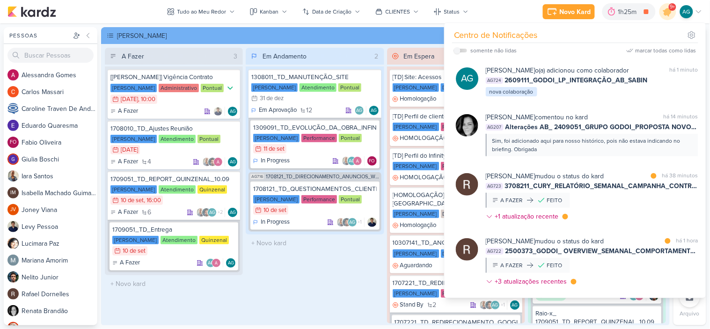
click at [380, 36] on div "[PERSON_NAME]" at bounding box center [392, 36] width 550 height 10
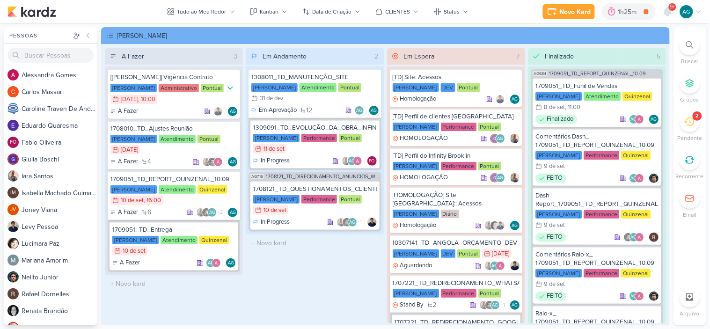
click at [693, 44] on icon at bounding box center [689, 44] width 7 height 7
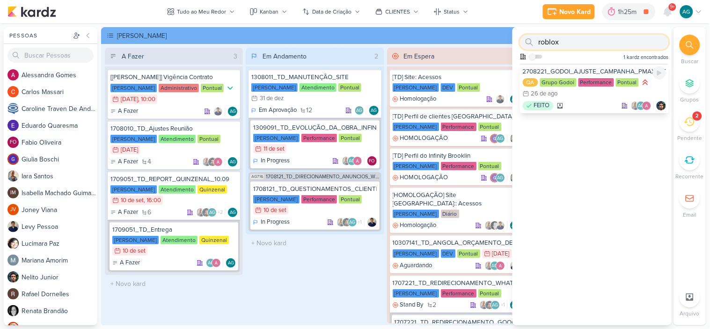
type input "roblox"
click at [595, 107] on div "FEITO AG" at bounding box center [594, 105] width 143 height 9
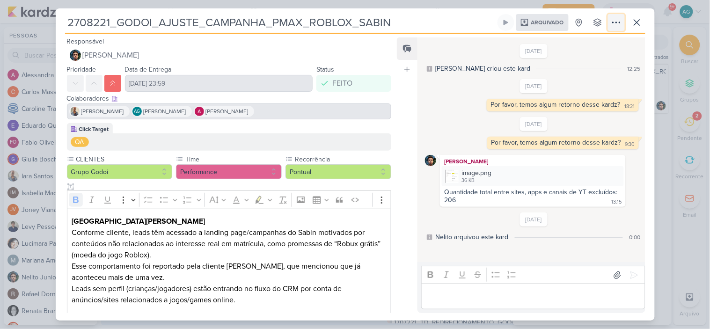
click at [616, 24] on icon at bounding box center [615, 22] width 11 height 11
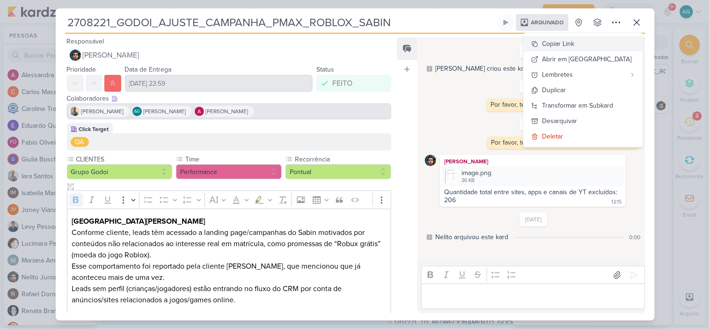
click at [574, 43] on div "Copiar Link" at bounding box center [558, 44] width 32 height 10
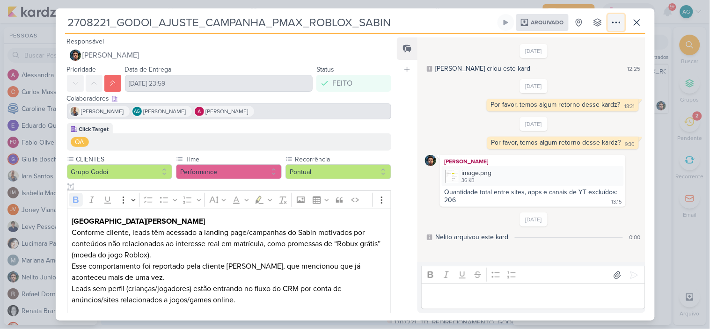
click at [610, 22] on icon at bounding box center [615, 22] width 11 height 11
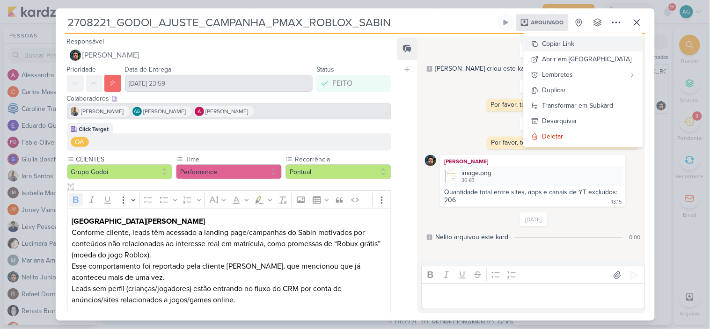
click at [574, 43] on div "Copiar Link" at bounding box center [558, 44] width 32 height 10
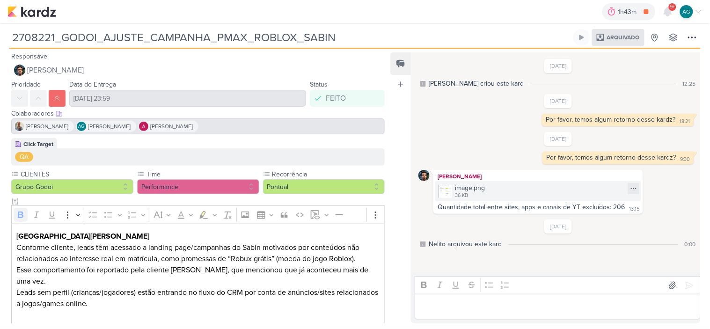
click at [449, 194] on img at bounding box center [445, 191] width 13 height 13
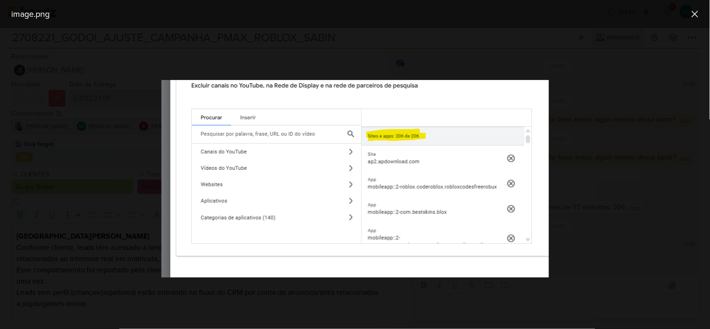
click at [560, 69] on div at bounding box center [355, 178] width 710 height 301
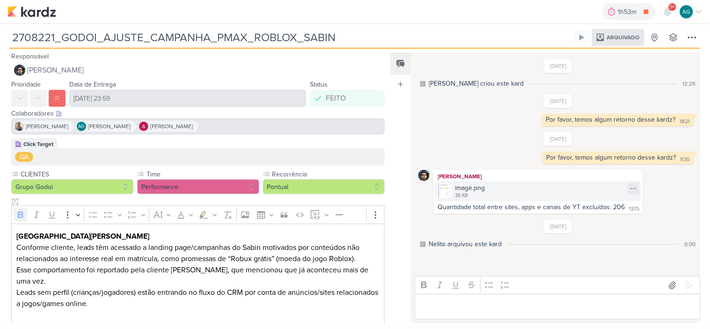
click at [497, 185] on div "image.png 36 KB" at bounding box center [538, 191] width 206 height 20
